Goal: Task Accomplishment & Management: Complete application form

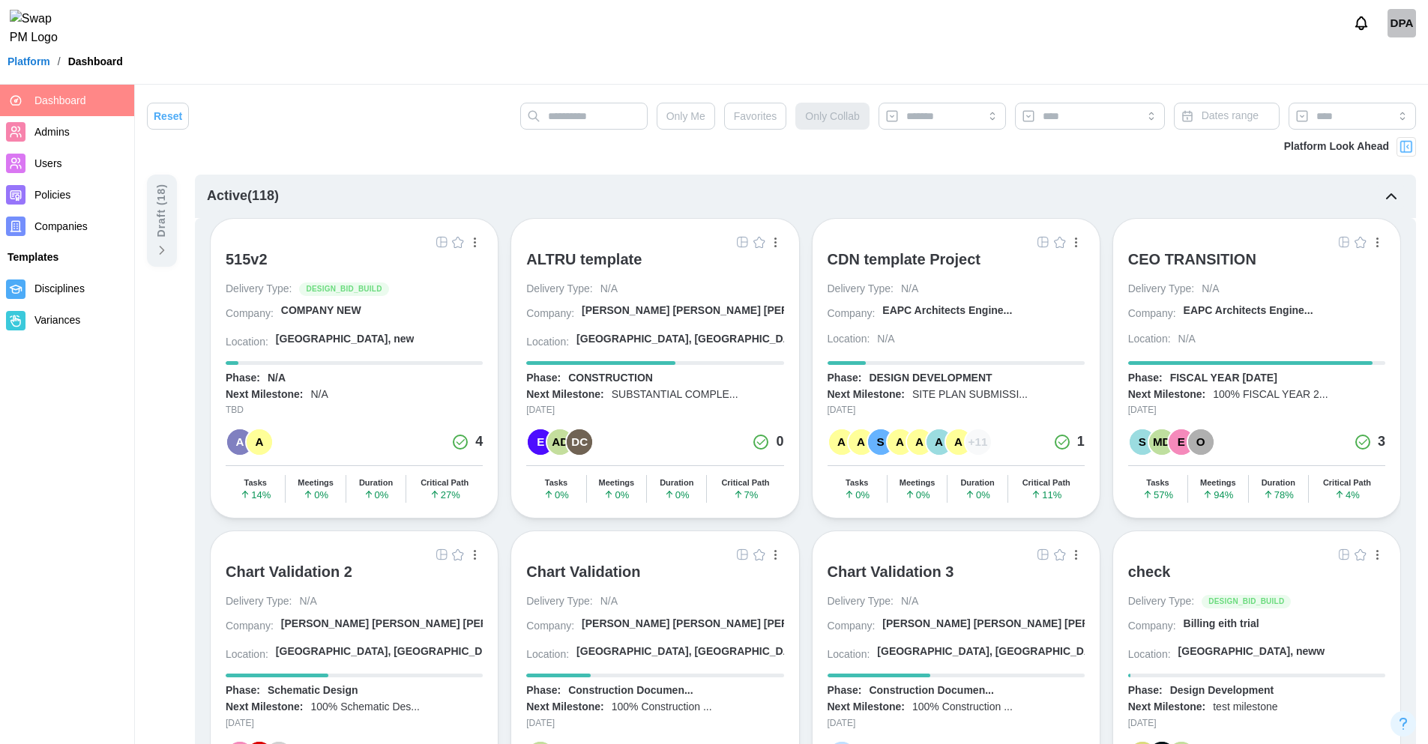
click at [1402, 26] on div "DPA" at bounding box center [1401, 23] width 28 height 28
click at [1393, 196] on icon "button" at bounding box center [1391, 196] width 18 height 18
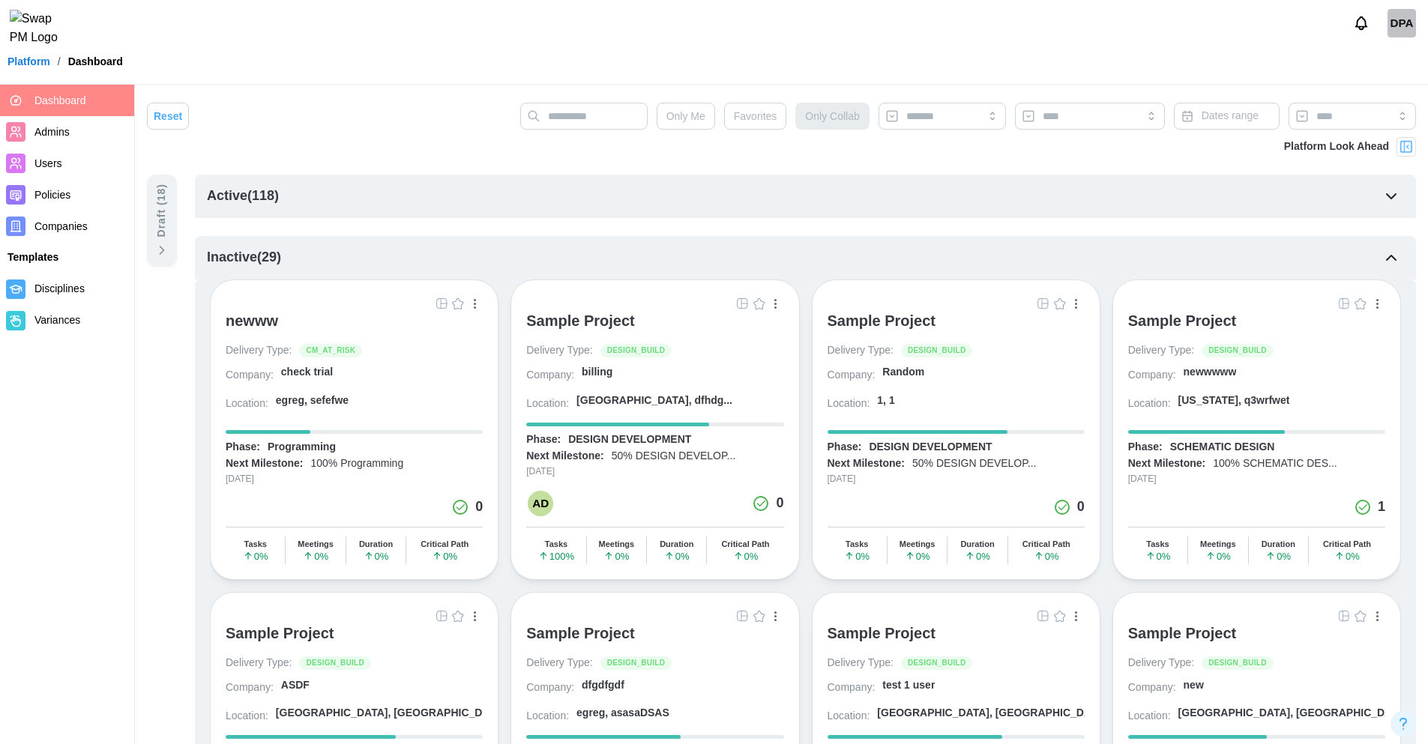
click at [1393, 196] on icon "button" at bounding box center [1391, 196] width 9 height 4
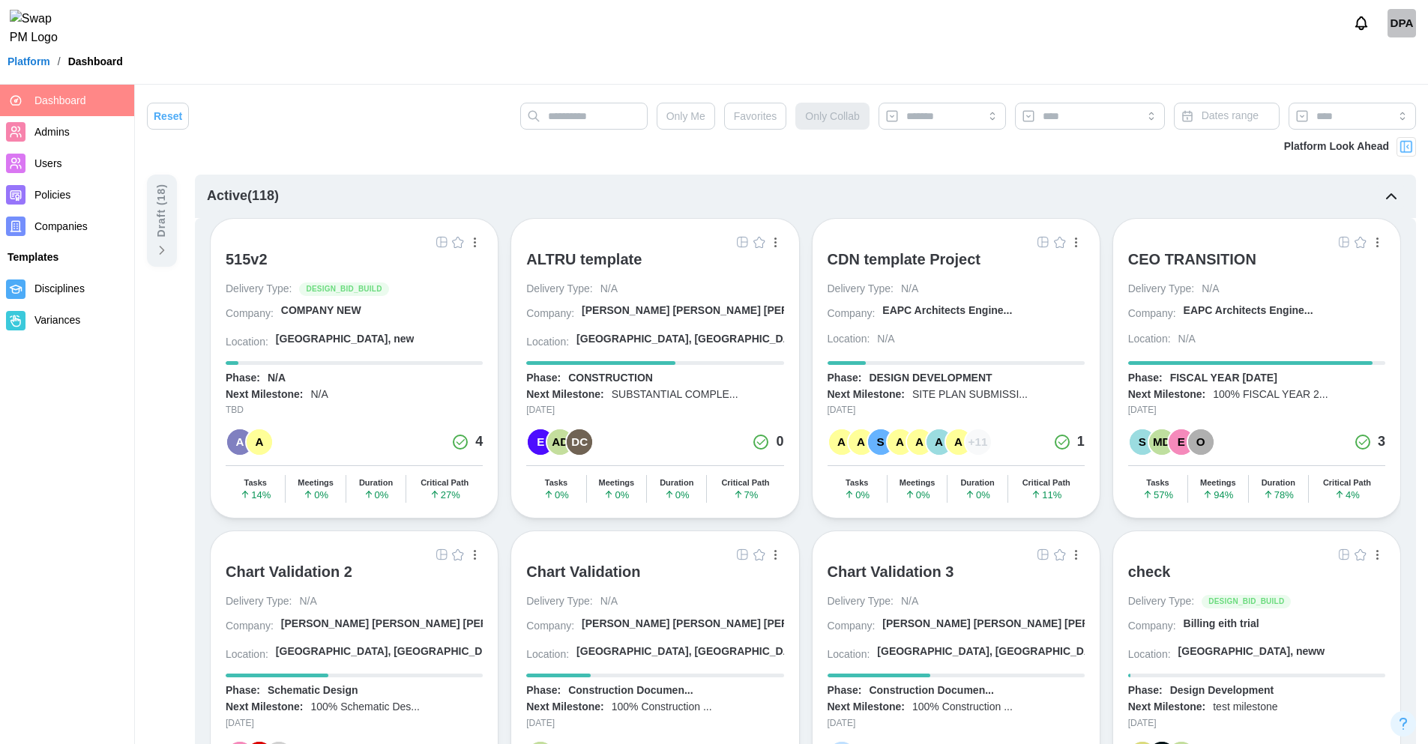
click at [1187, 260] on div "CEO TRANSITION" at bounding box center [1192, 259] width 128 height 18
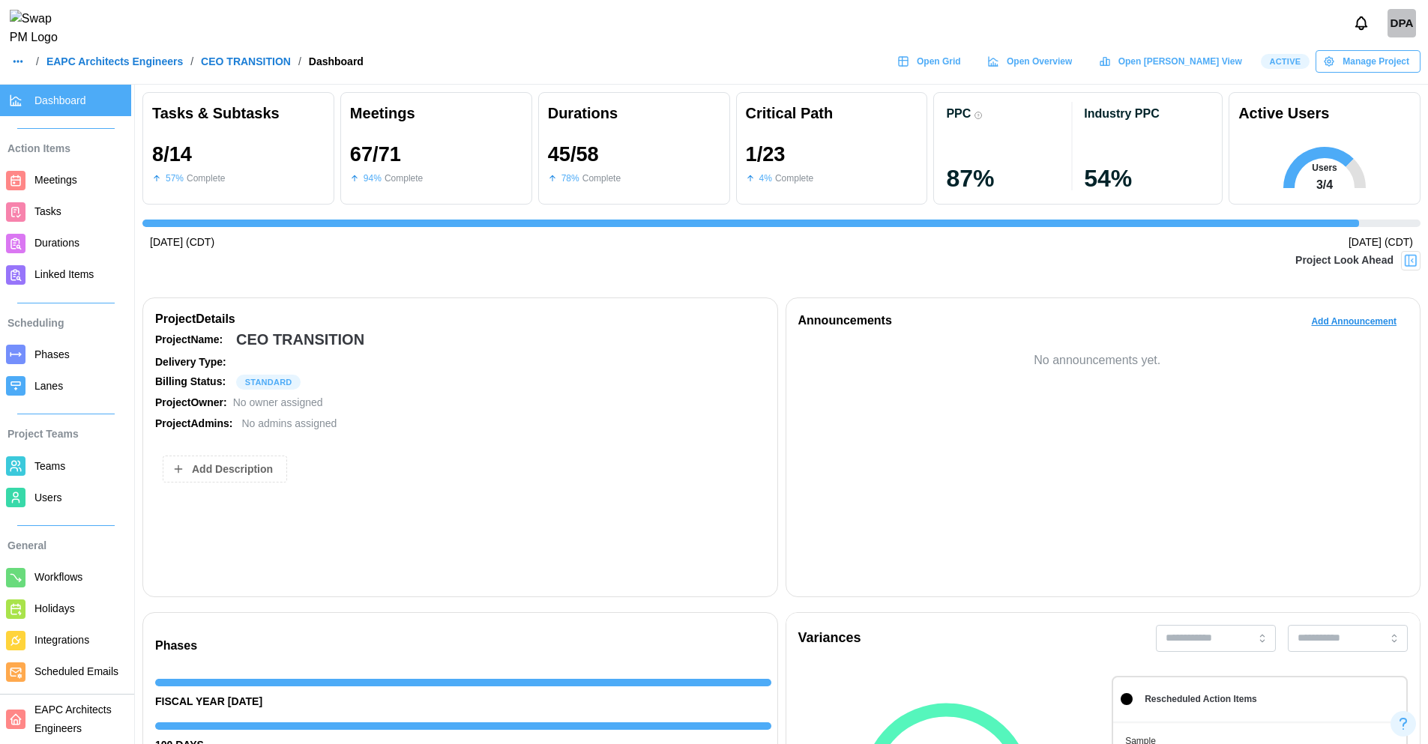
click at [170, 67] on link "EAPC Architects Engineers" at bounding box center [114, 61] width 136 height 10
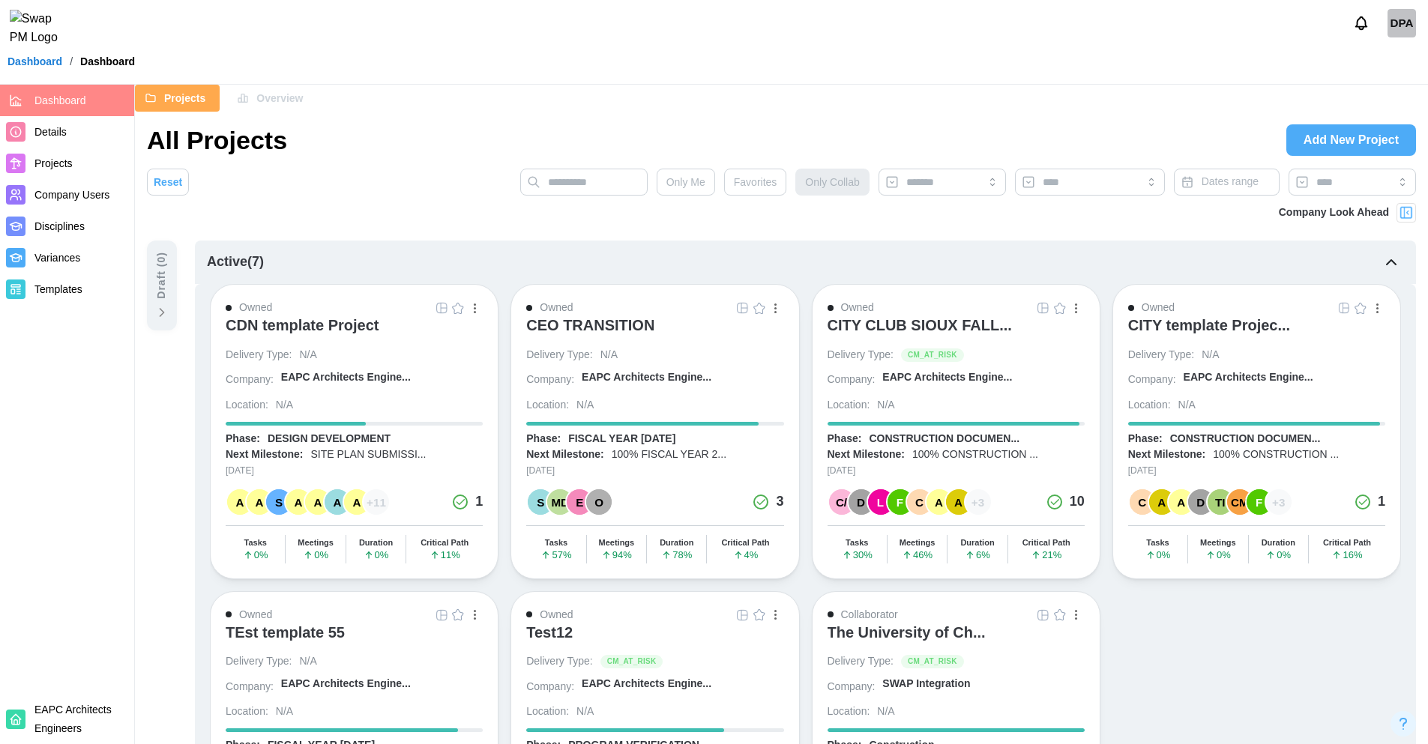
click at [50, 190] on span "Company Users" at bounding box center [71, 195] width 75 height 12
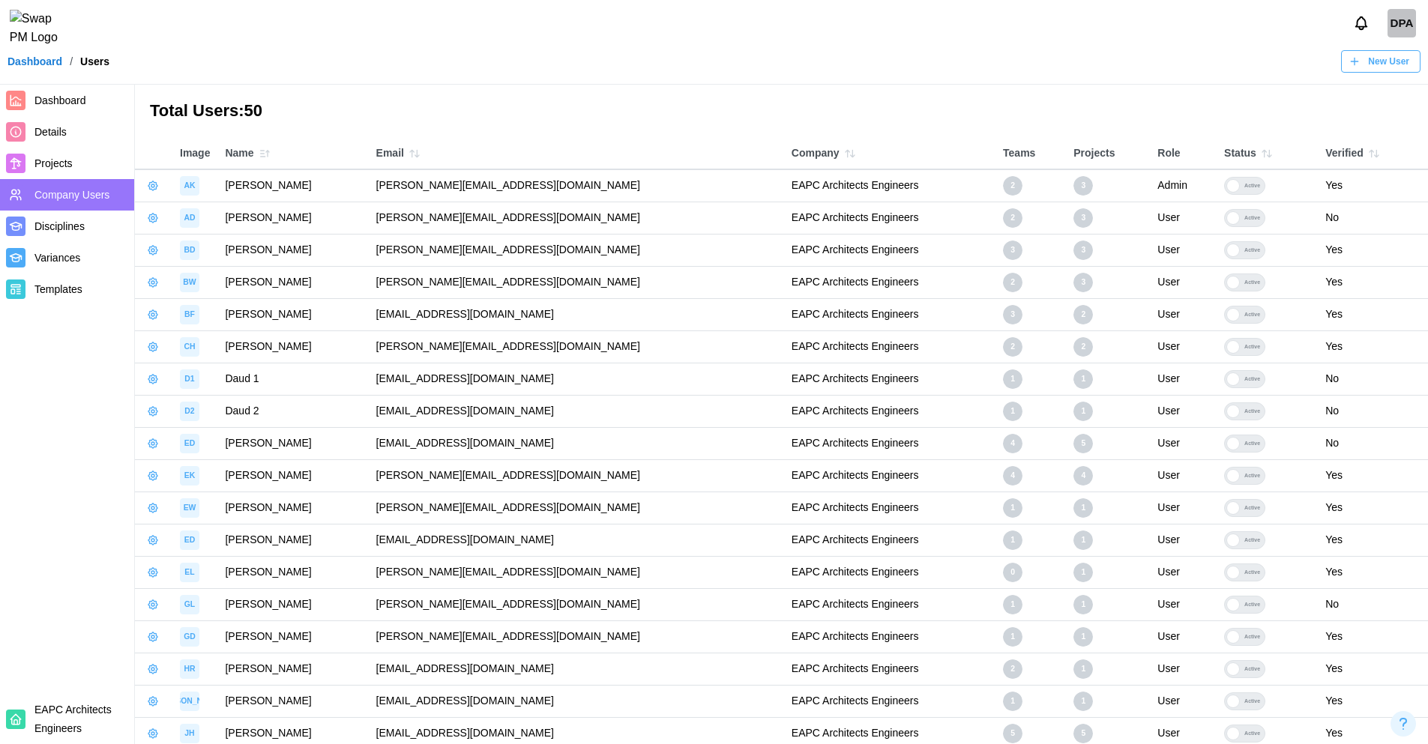
click at [1369, 70] on span "New User" at bounding box center [1388, 61] width 41 height 21
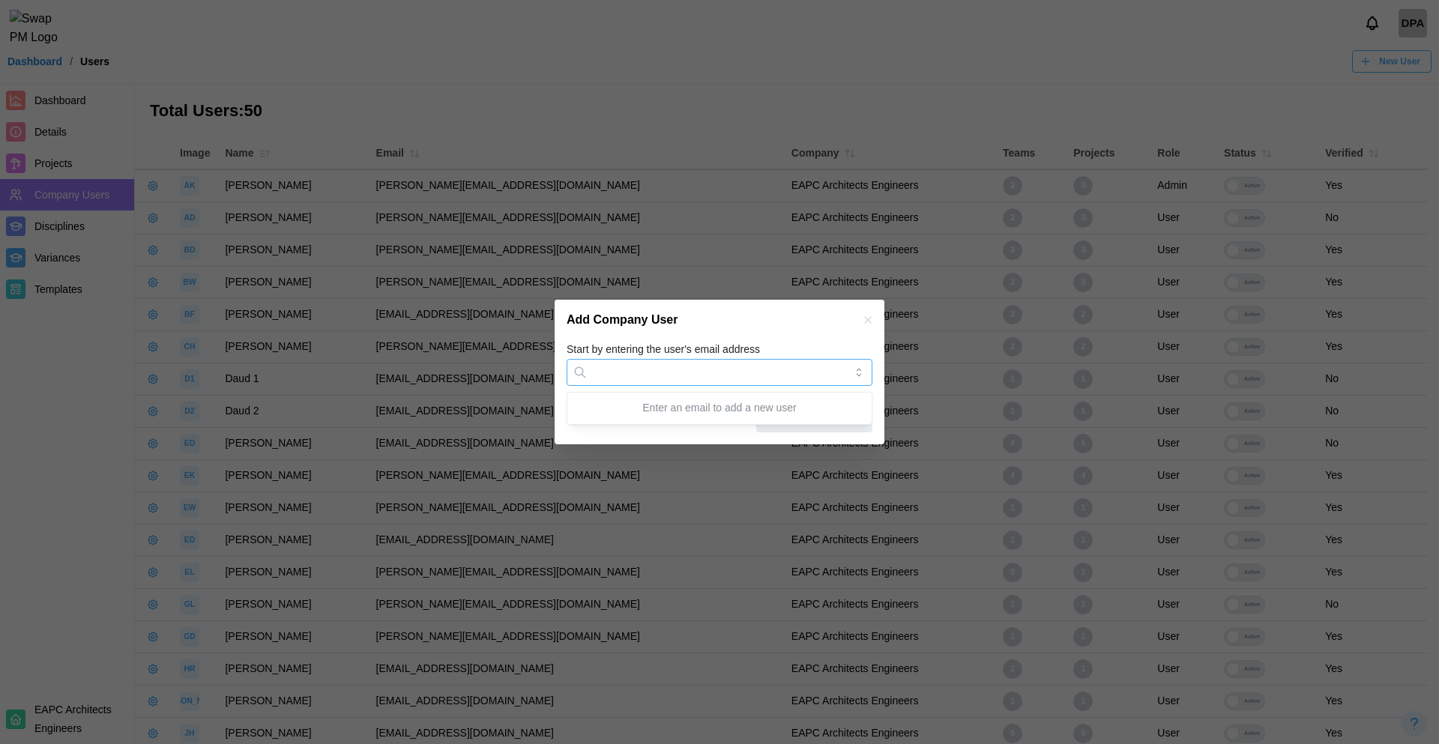
click at [642, 376] on input "Start by entering the user's email address" at bounding box center [720, 372] width 306 height 27
type input "********"
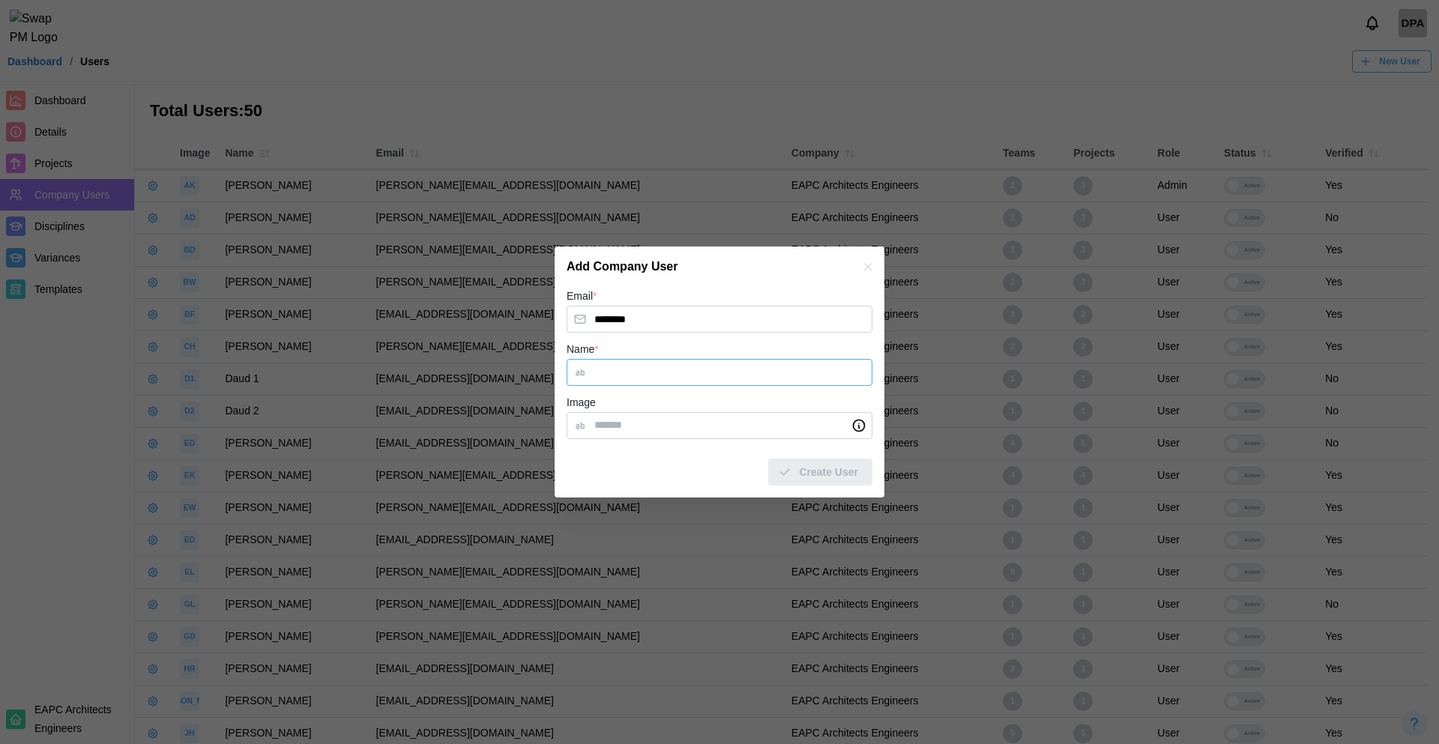
click at [627, 370] on input "Name *" at bounding box center [720, 372] width 306 height 27
type input "**"
click at [821, 474] on span "Create User" at bounding box center [828, 471] width 59 height 25
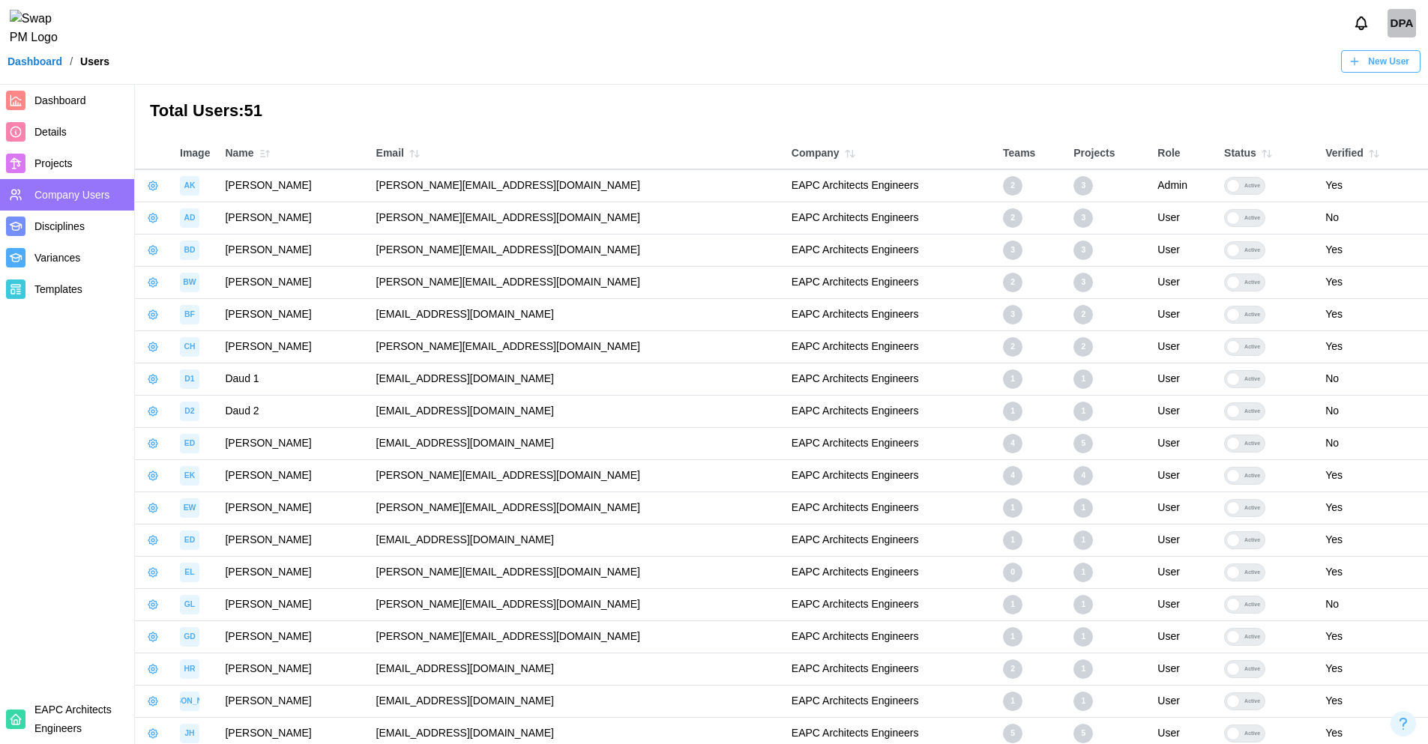
click at [56, 157] on span "Projects" at bounding box center [53, 163] width 38 height 12
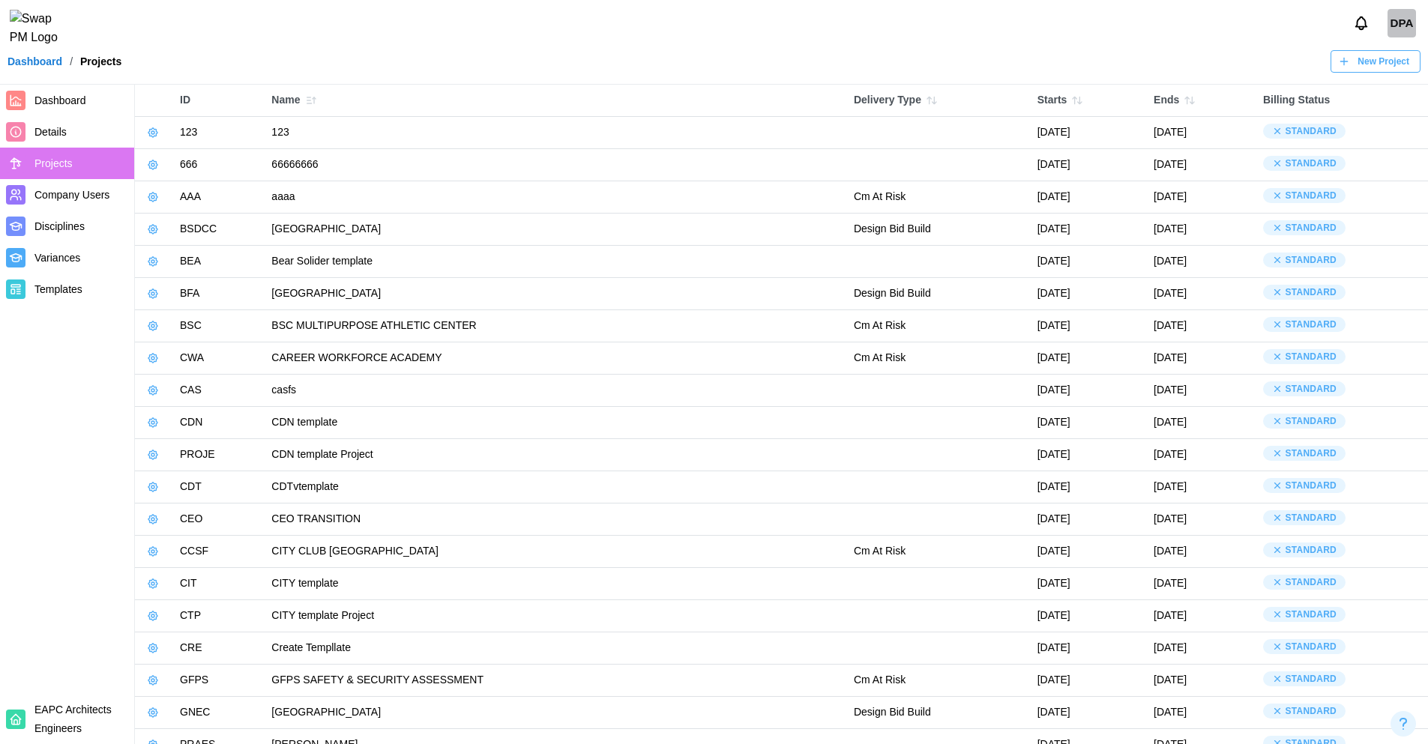
click at [151, 518] on icon "button" at bounding box center [152, 519] width 3 height 3
click at [172, 549] on button "Manage Project" at bounding box center [202, 553] width 112 height 27
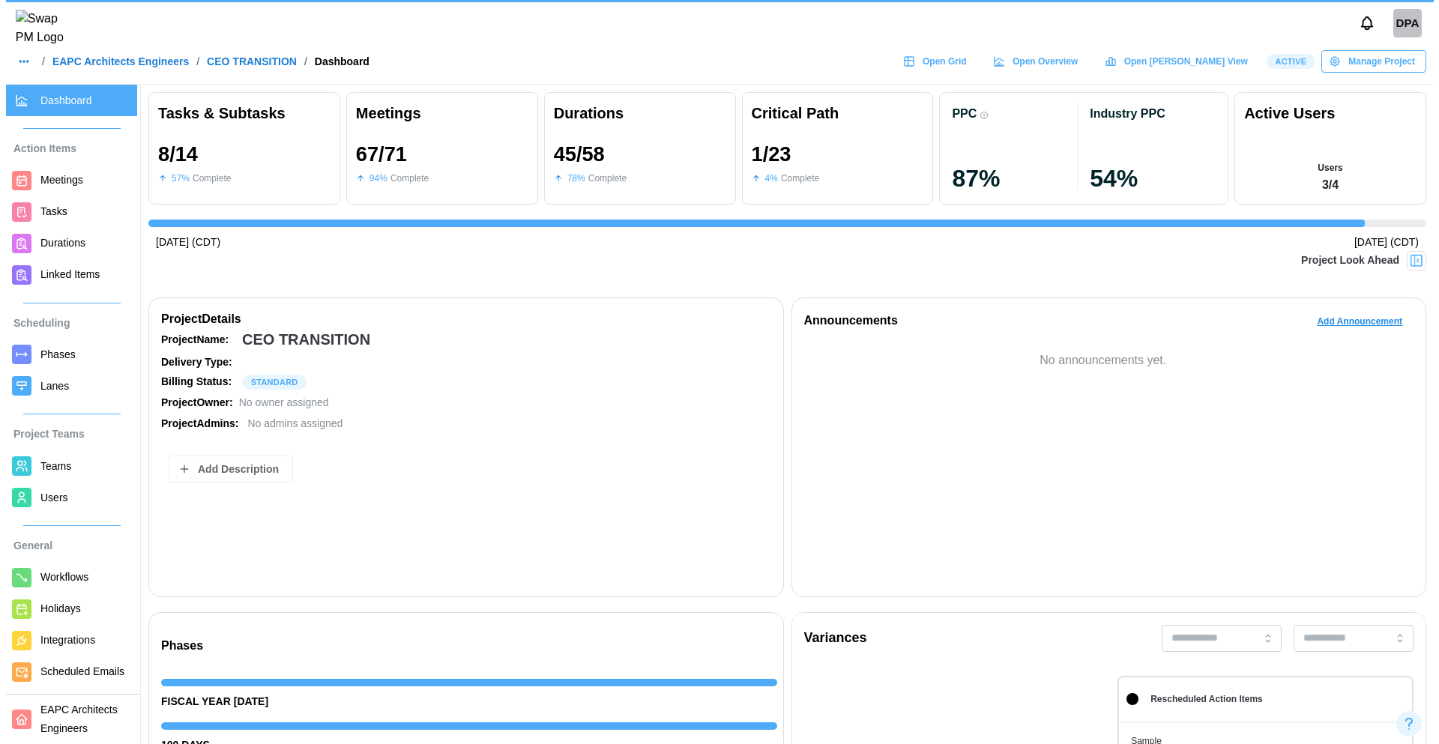
scroll to position [0, 17781]
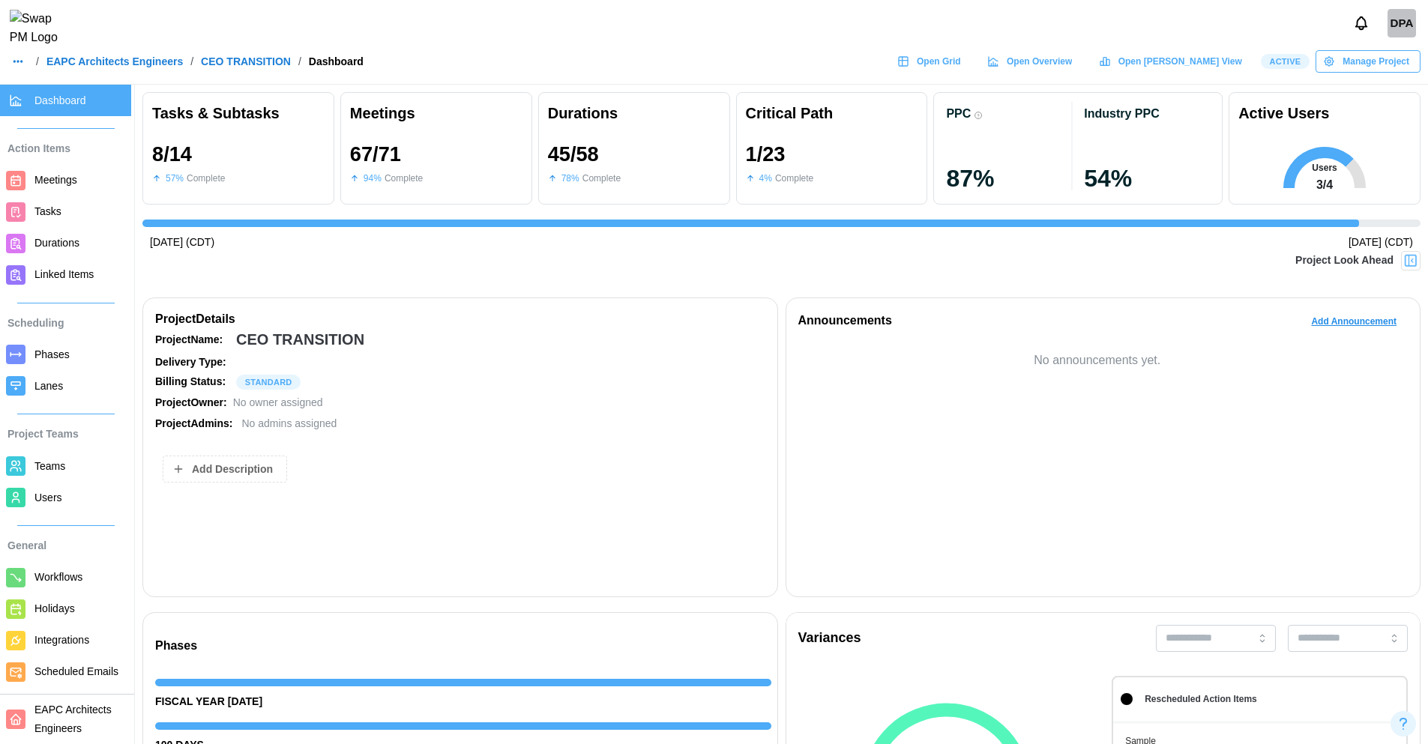
click at [64, 664] on span "Scheduled Emails" at bounding box center [79, 672] width 91 height 19
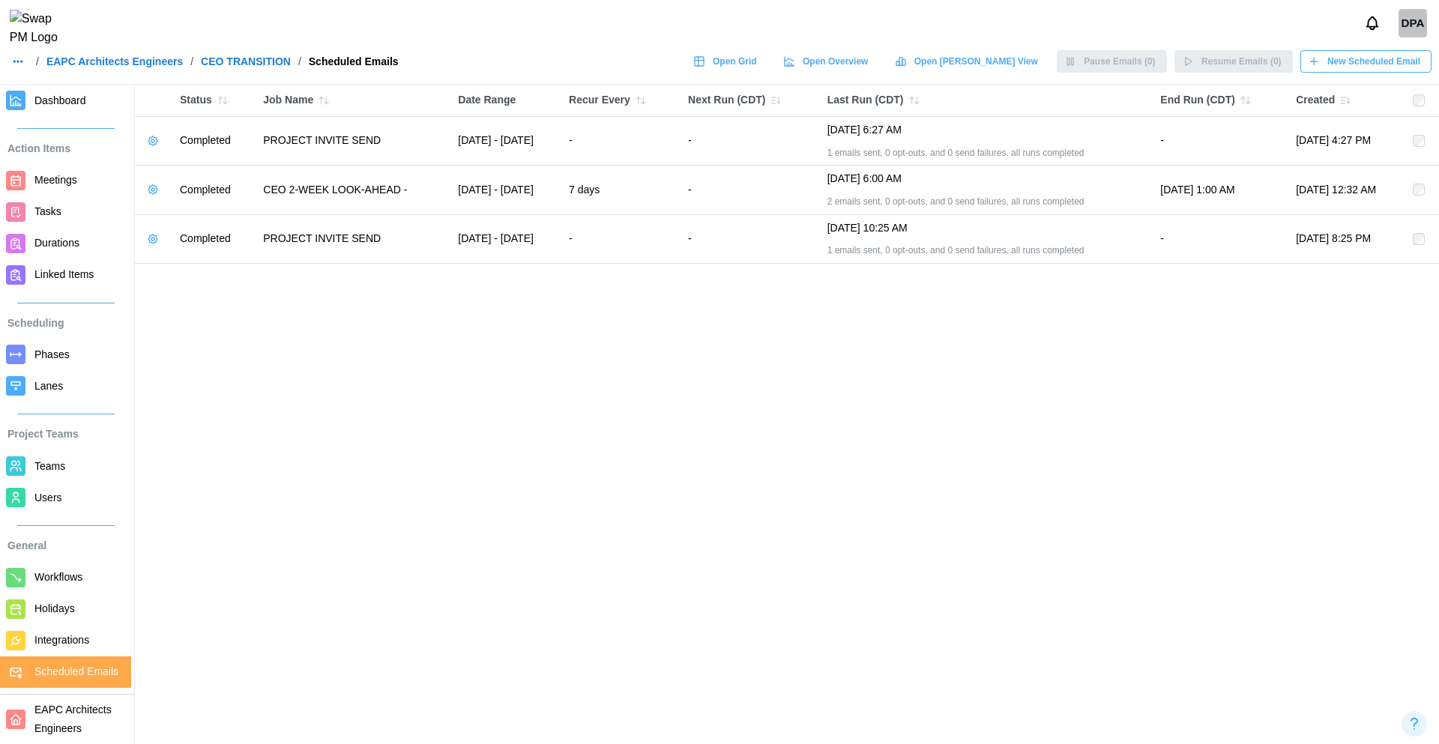
click at [1348, 72] on span "New Scheduled Email" at bounding box center [1373, 61] width 93 height 21
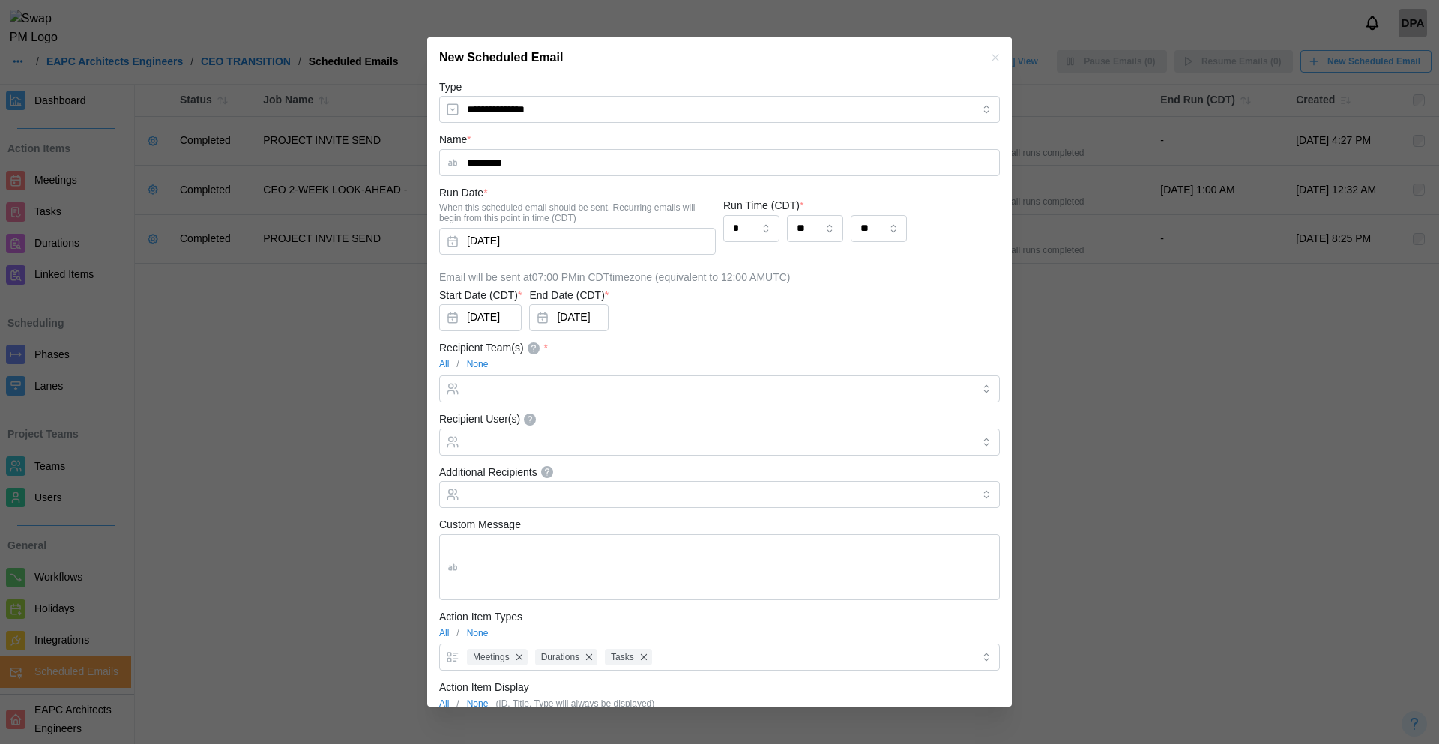
type input "*********"
click at [499, 317] on button "Sep 25, 2025" at bounding box center [480, 317] width 82 height 27
click at [467, 355] on icon "button" at bounding box center [465, 361] width 12 height 12
click at [492, 446] on button "4" at bounding box center [493, 444] width 27 height 27
click at [573, 319] on button "Oct 9, 2025" at bounding box center [568, 317] width 79 height 27
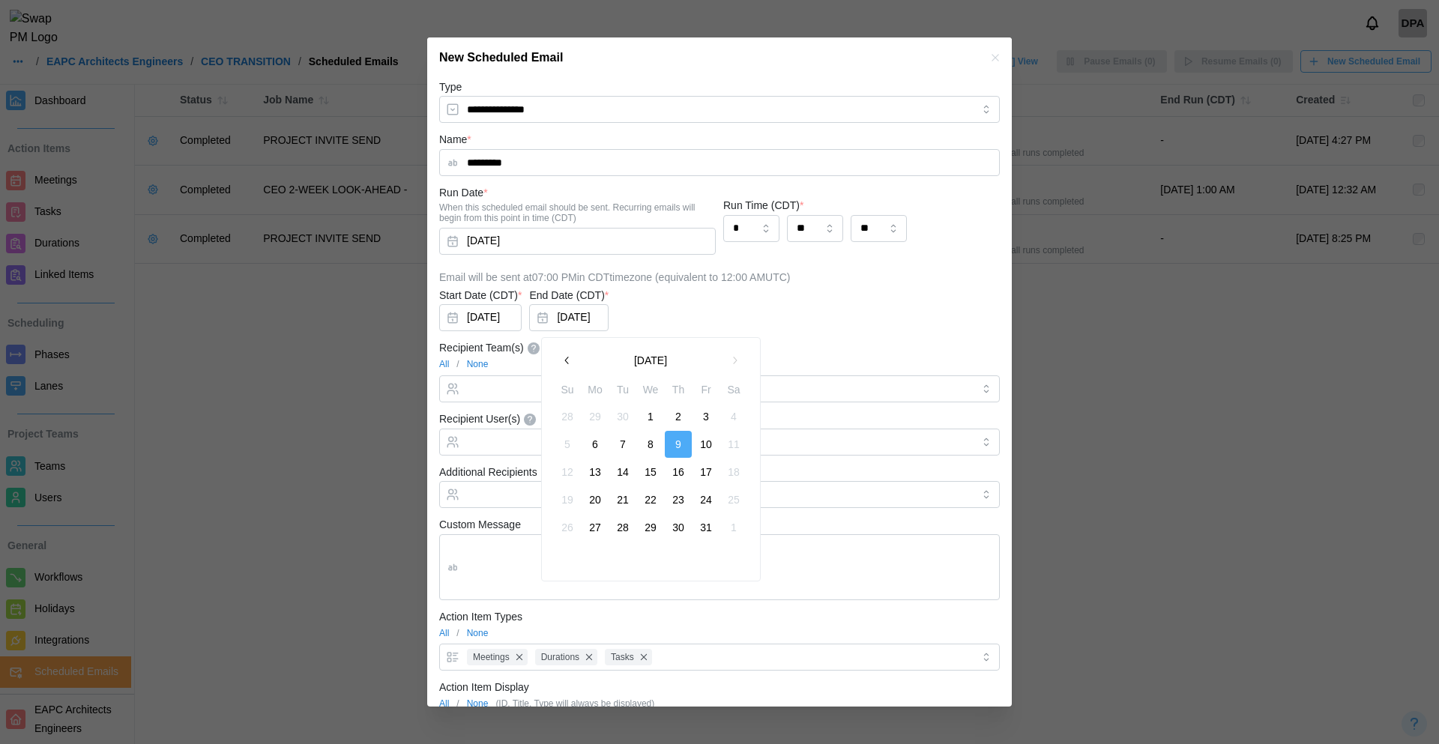
click at [574, 359] on button "button" at bounding box center [567, 360] width 27 height 27
click at [645, 413] on button "3" at bounding box center [650, 416] width 27 height 27
click at [588, 244] on button "Sep 25, 2025" at bounding box center [577, 241] width 277 height 27
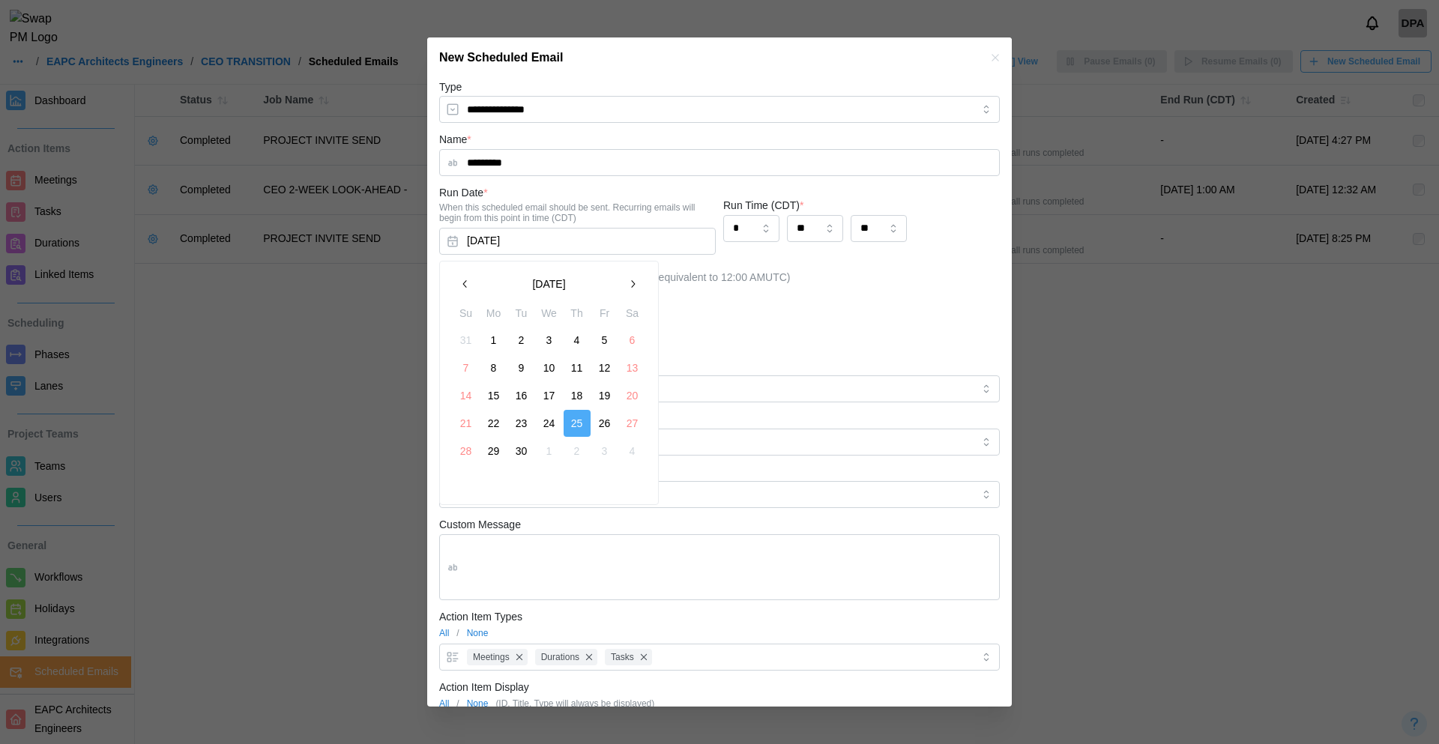
click at [549, 419] on button "24" at bounding box center [549, 423] width 27 height 27
type input "**"
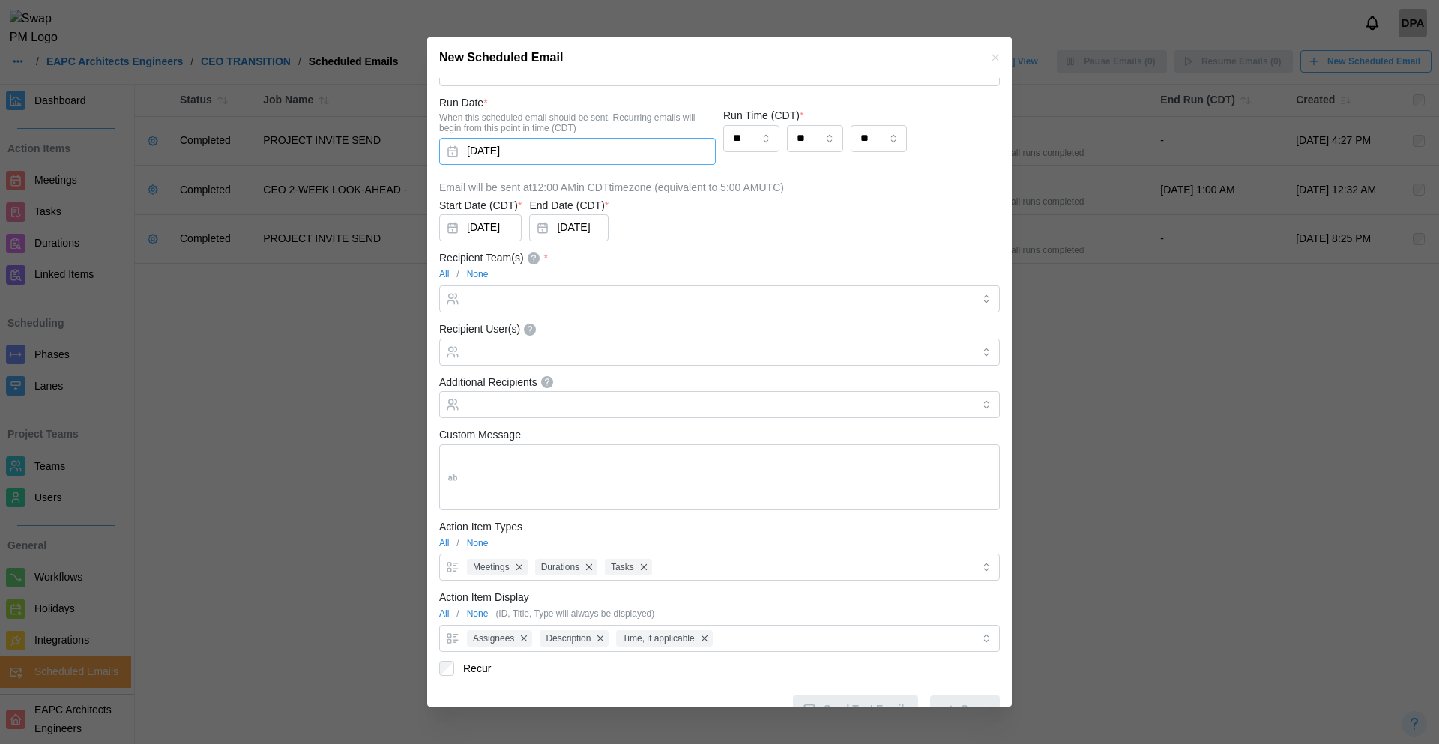
scroll to position [117, 0]
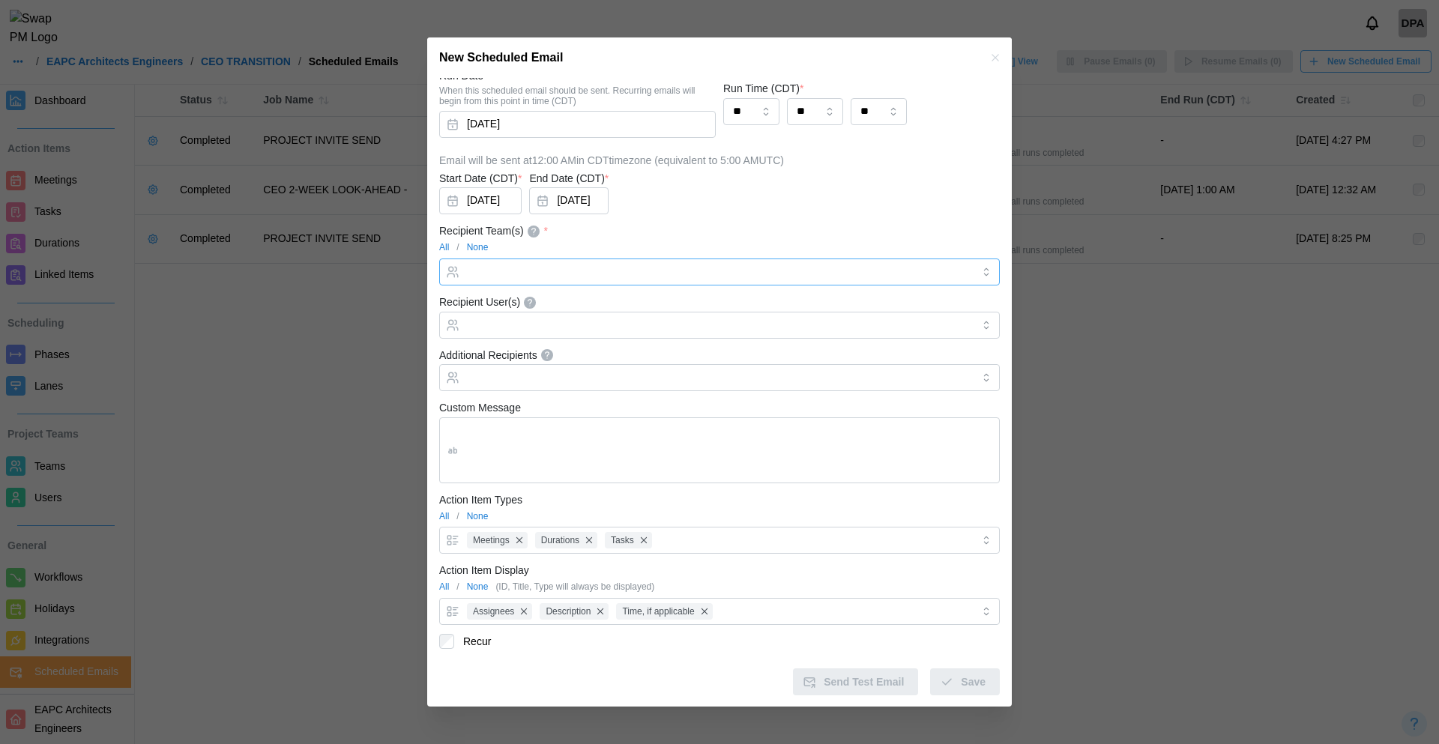
click at [504, 270] on input "Recipient Team(s) *" at bounding box center [719, 272] width 505 height 12
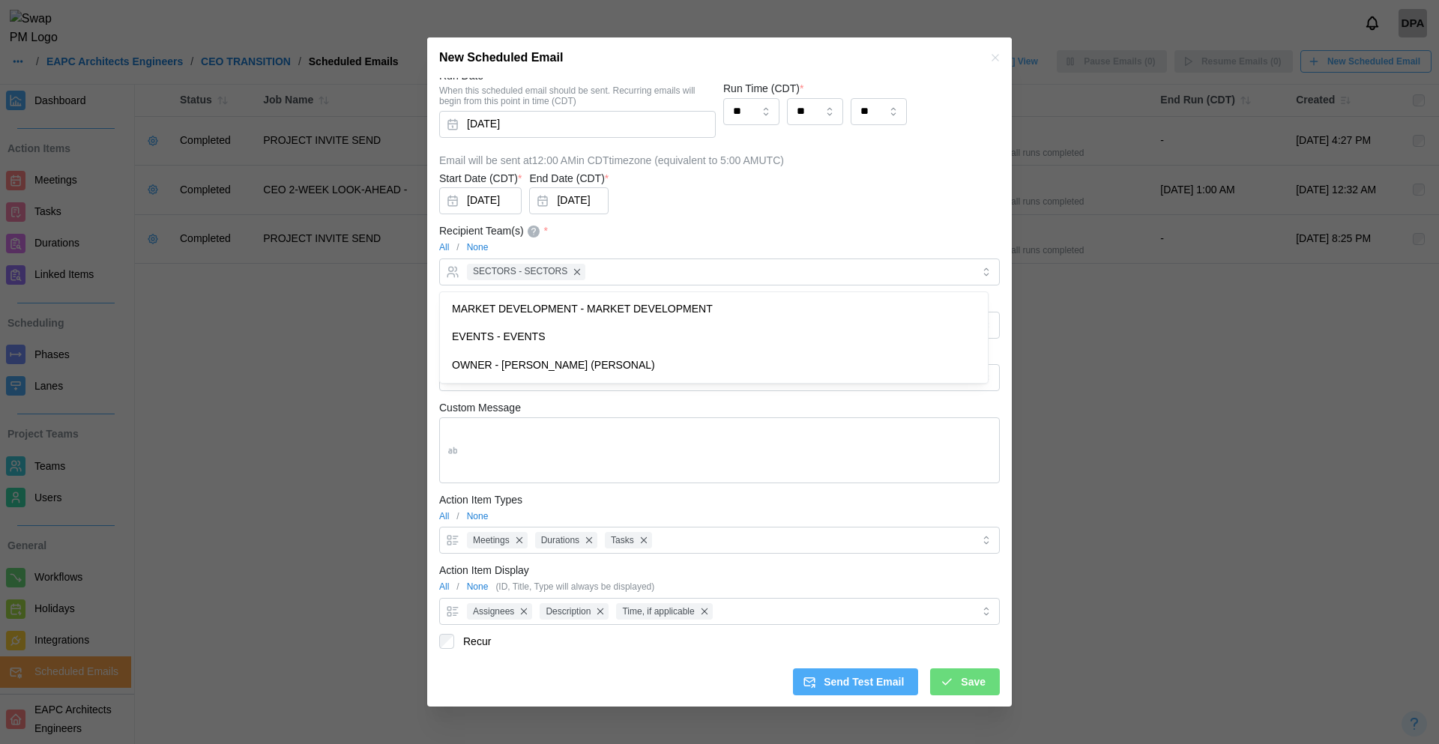
click at [630, 247] on div "All / None" at bounding box center [719, 248] width 561 height 14
click at [598, 276] on div "SECTORS - SECTORS" at bounding box center [717, 271] width 509 height 25
click at [610, 241] on div "All / None" at bounding box center [719, 248] width 561 height 14
click at [961, 686] on span "Save" at bounding box center [973, 681] width 25 height 25
